Goal: Go to known website: Access a specific website the user already knows

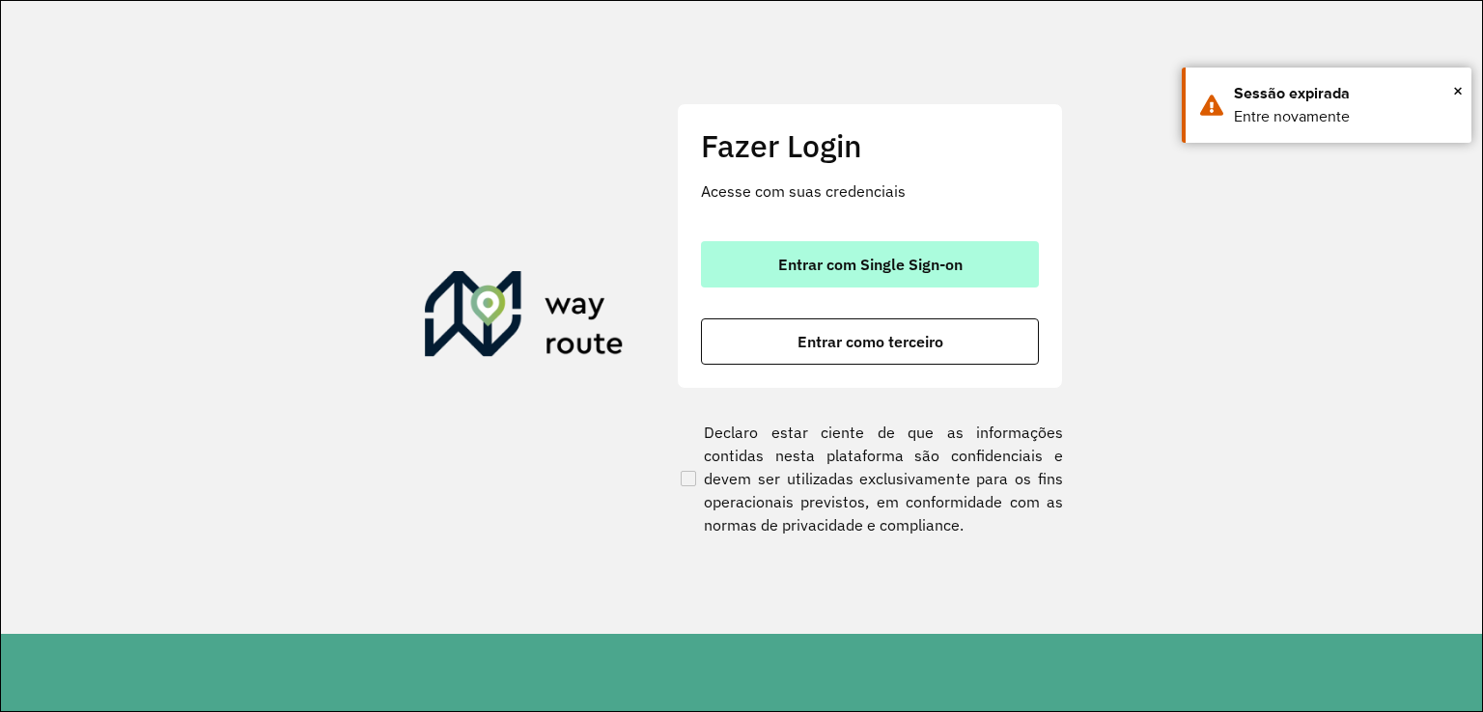
click at [757, 271] on button "Entrar com Single Sign-on" at bounding box center [870, 264] width 338 height 46
